Goal: Information Seeking & Learning: Learn about a topic

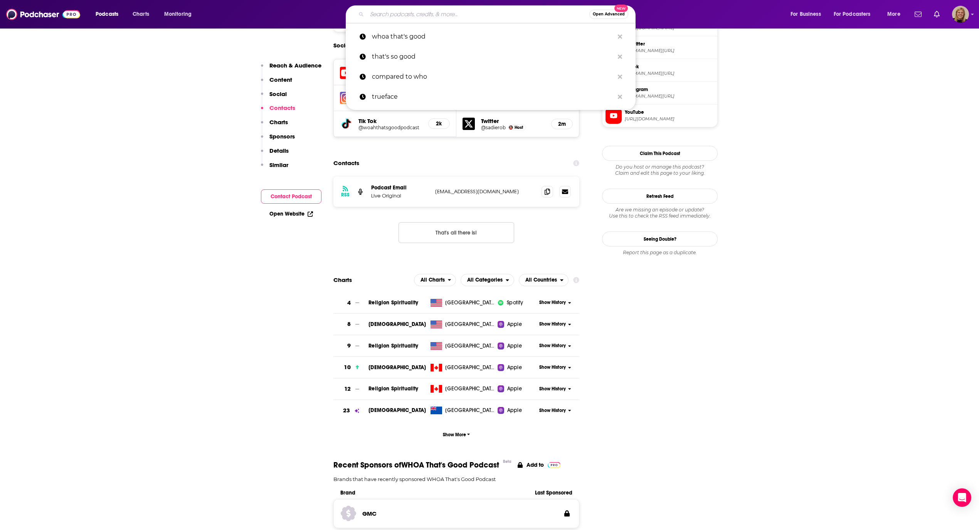
click at [387, 13] on input "Search podcasts, credits, & more..." at bounding box center [478, 14] width 222 height 12
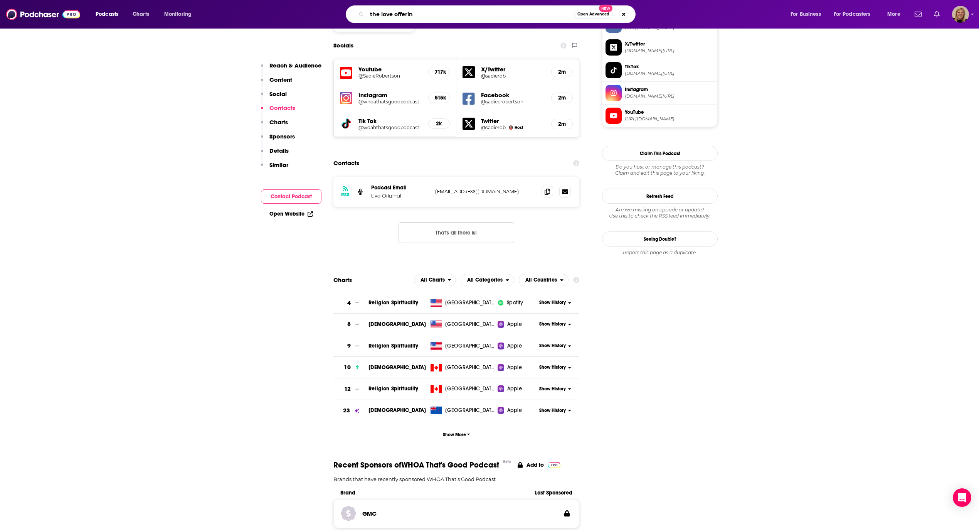
type input "the love offering"
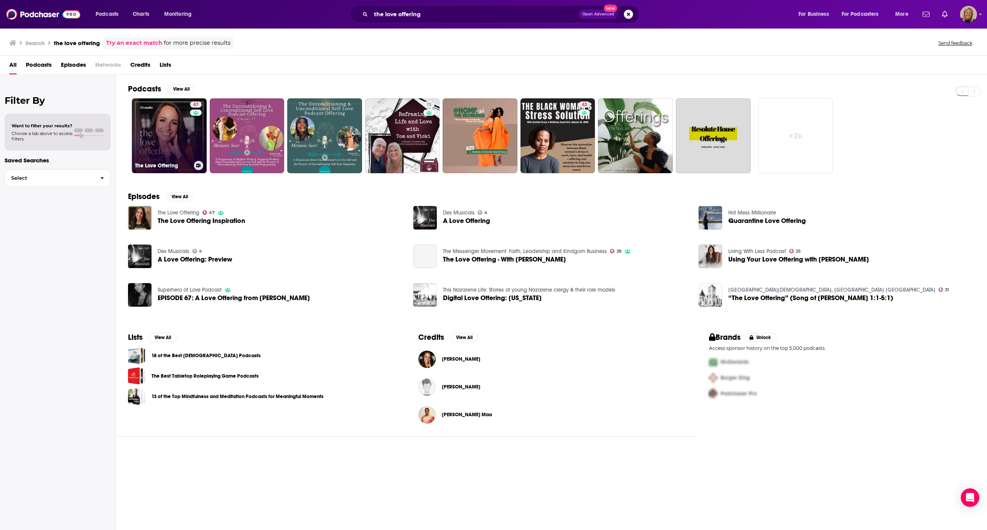
click at [182, 126] on link "47 The Love Offering" at bounding box center [169, 135] width 75 height 75
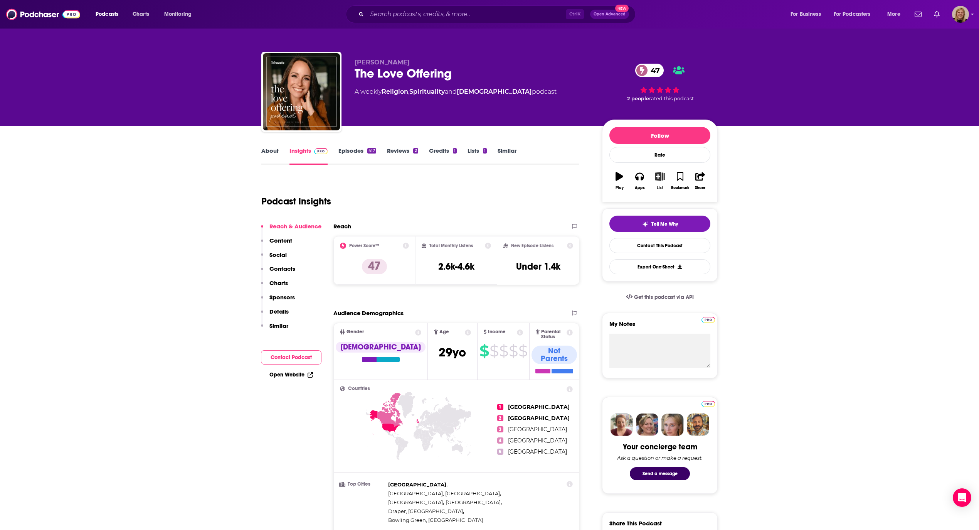
click at [661, 176] on icon "button" at bounding box center [660, 176] width 10 height 8
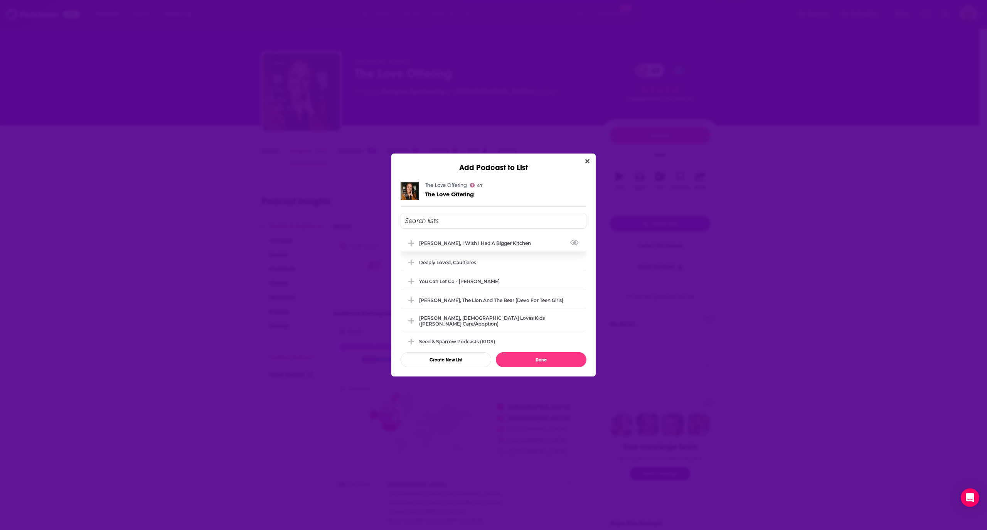
click at [473, 241] on div "[PERSON_NAME], I Wish I Had a Bigger Kitchen" at bounding box center [477, 243] width 116 height 6
click at [534, 357] on button "Done" at bounding box center [541, 359] width 91 height 15
